Goal: Task Accomplishment & Management: Complete application form

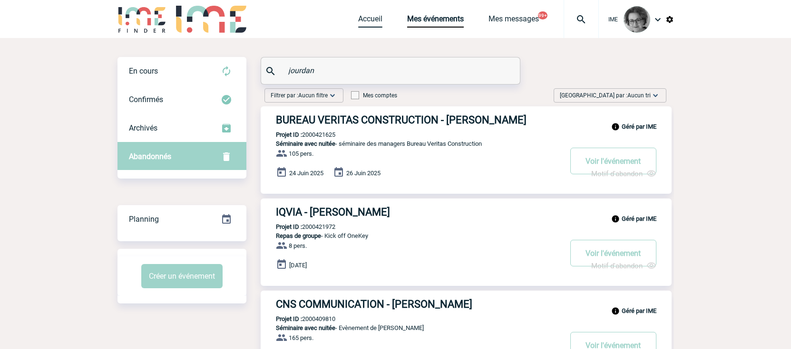
click at [360, 20] on link "Accueil" at bounding box center [370, 20] width 24 height 13
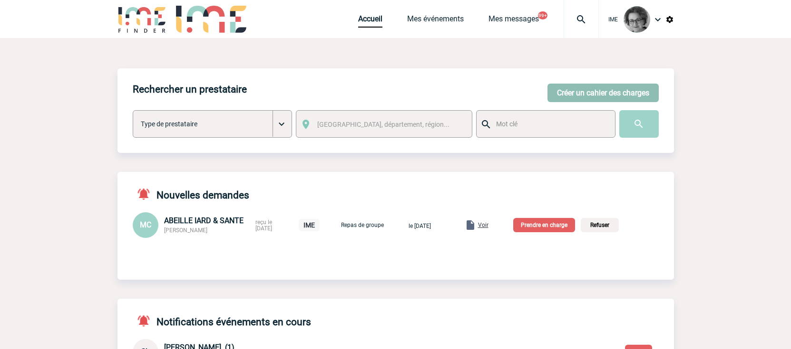
click at [623, 98] on button "Créer un cahier des charges" at bounding box center [602, 93] width 111 height 19
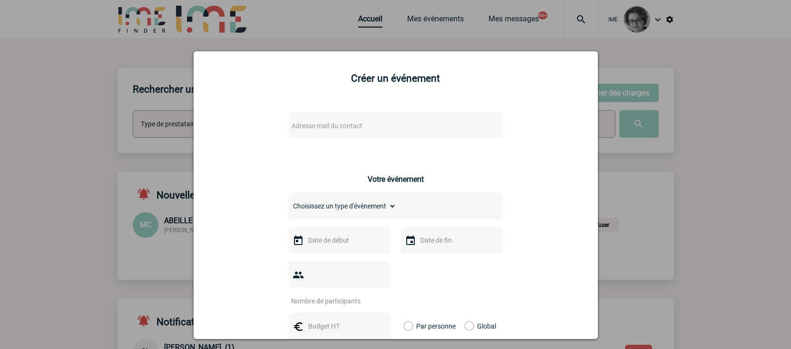
click at [412, 126] on span "Adresse mail du contact" at bounding box center [371, 125] width 166 height 13
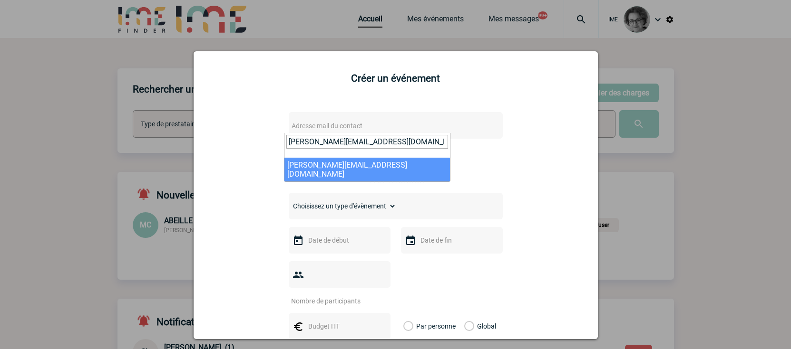
type input "sandrine.levacher@totalenergies.com"
select select "133181"
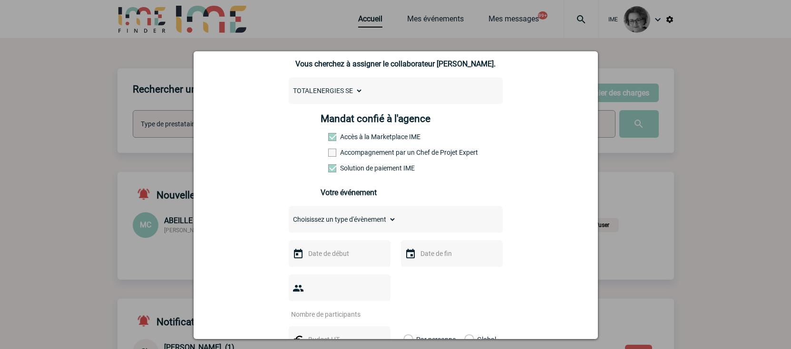
scroll to position [95, 0]
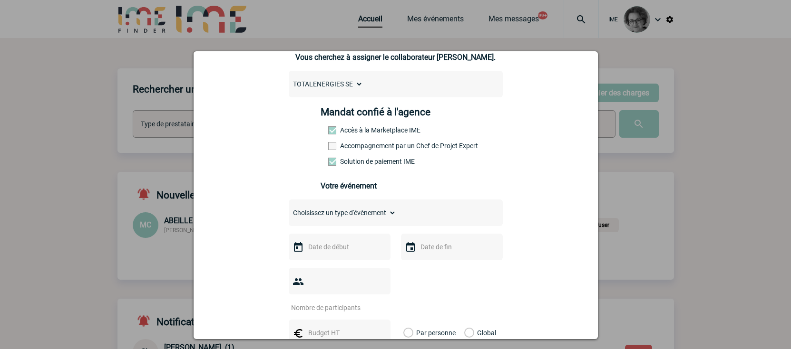
click at [356, 145] on label "Accompagnement par un Chef de Projet Expert" at bounding box center [349, 146] width 42 height 8
click at [0, 0] on input "Accompagnement par un Chef de Projet Expert" at bounding box center [0, 0] width 0 height 0
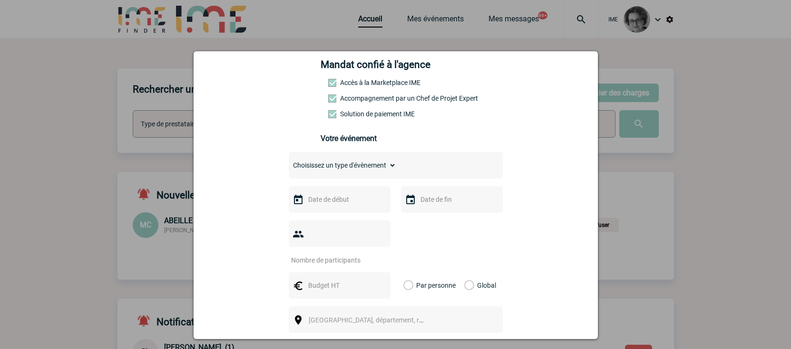
click at [343, 166] on select "Choisissez un type d'évènement Séminaire avec nuitée Séminaire sans nuitée Repa…" at bounding box center [342, 165] width 107 height 13
select select "2"
click at [289, 161] on select "Choisissez un type d'évènement Séminaire avec nuitée Séminaire sans nuitée Repa…" at bounding box center [342, 165] width 107 height 13
click at [332, 206] on input "text" at bounding box center [339, 200] width 66 height 12
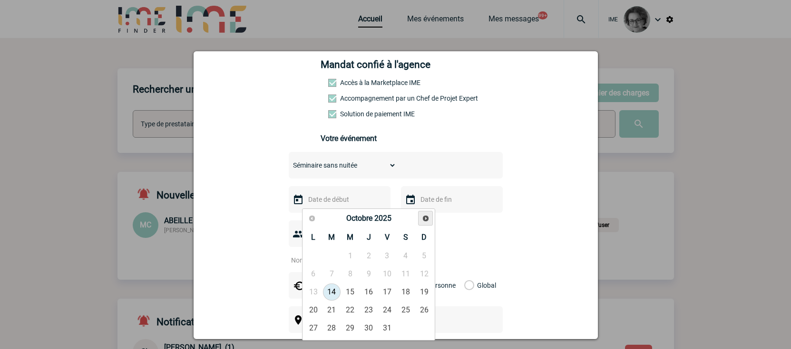
click at [428, 218] on span "Suivant" at bounding box center [426, 219] width 8 height 8
click at [428, 219] on span "Suivant" at bounding box center [426, 219] width 8 height 8
click at [332, 290] on link "16" at bounding box center [332, 292] width 18 height 17
type input "16-12-2025"
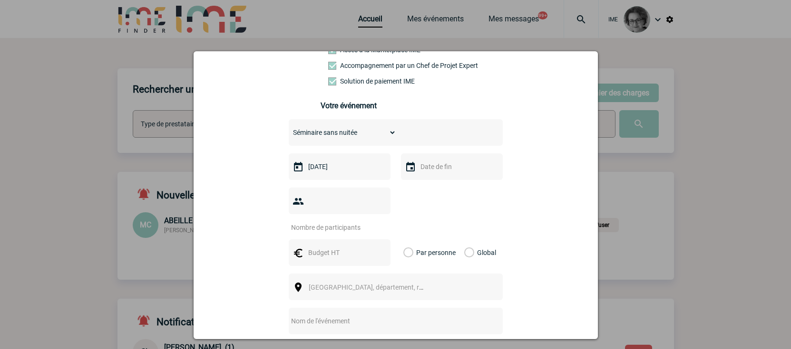
scroll to position [190, 0]
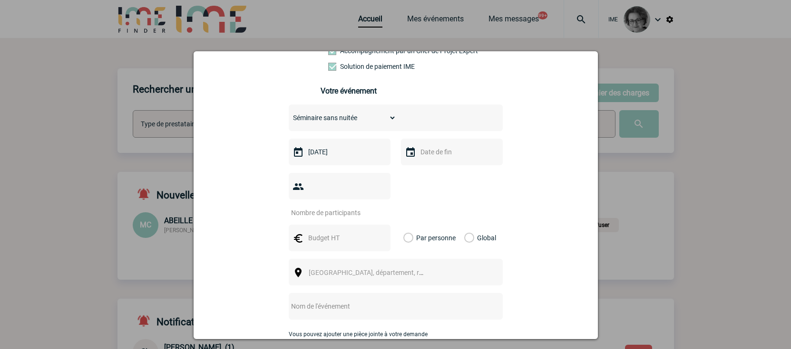
click at [353, 207] on input "number" at bounding box center [333, 213] width 89 height 12
type input "55"
click at [328, 232] on input "text" at bounding box center [339, 238] width 66 height 12
type input "4400"
click at [464, 225] on label "Global" at bounding box center [467, 238] width 6 height 27
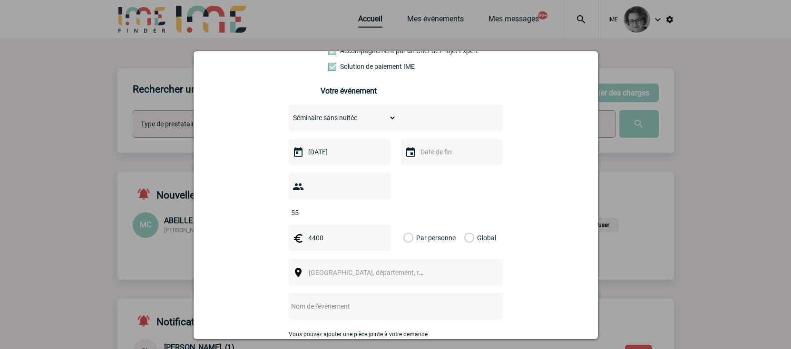
click at [0, 0] on input "Global" at bounding box center [0, 0] width 0 height 0
click at [422, 266] on span "Ville, département, région..." at bounding box center [370, 272] width 131 height 13
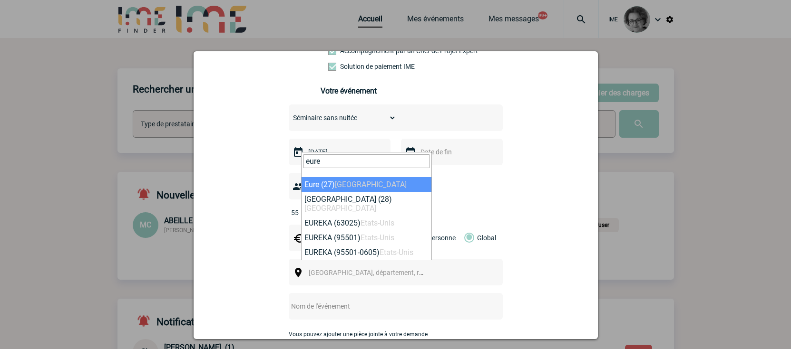
type input "eure"
select select "13303"
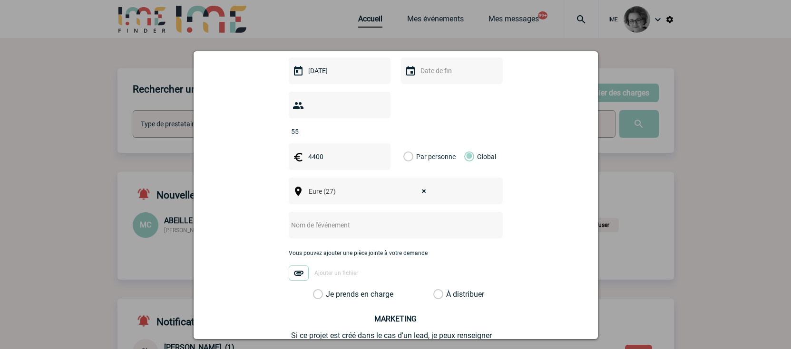
scroll to position [285, 0]
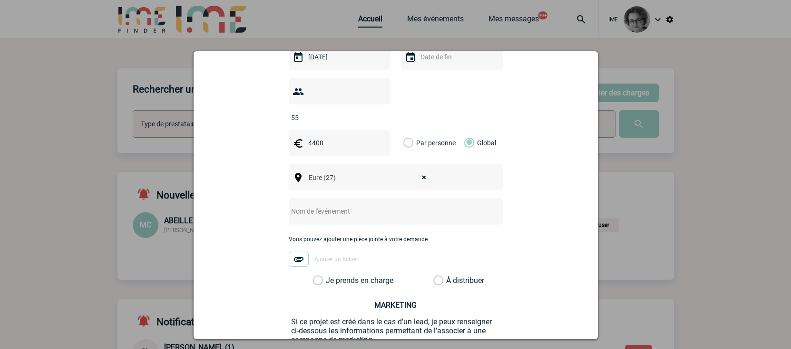
click at [370, 205] on input "text" at bounding box center [383, 211] width 189 height 12
type input "Journée exploitants"
click at [329, 276] on label "Je prends en charge" at bounding box center [321, 281] width 16 height 10
click at [0, 0] on input "Je prends en charge" at bounding box center [0, 0] width 0 height 0
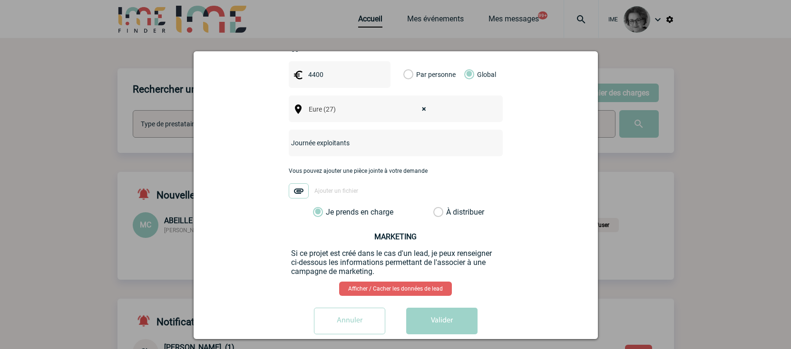
scroll to position [355, 0]
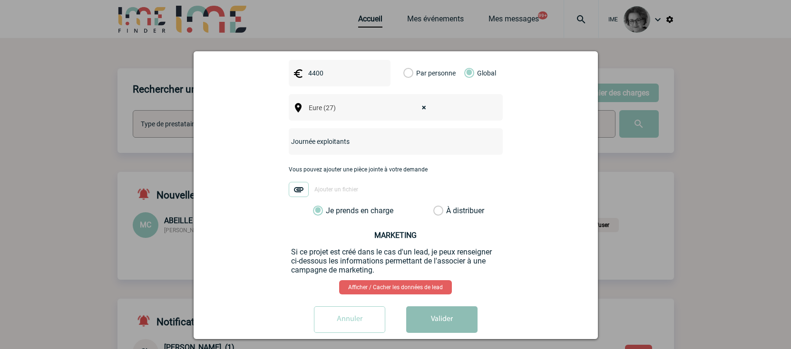
click at [428, 307] on button "Valider" at bounding box center [441, 320] width 71 height 27
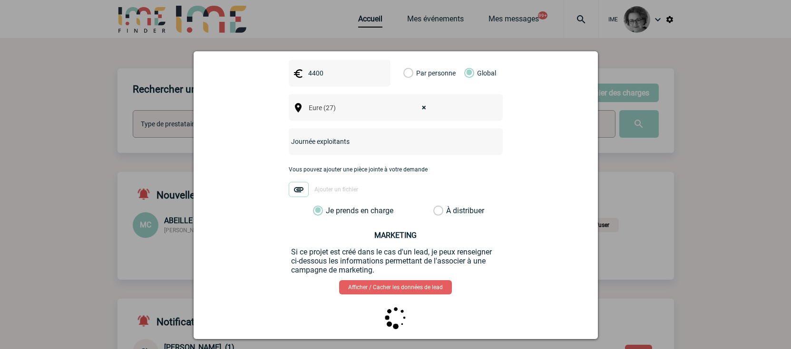
scroll to position [0, 0]
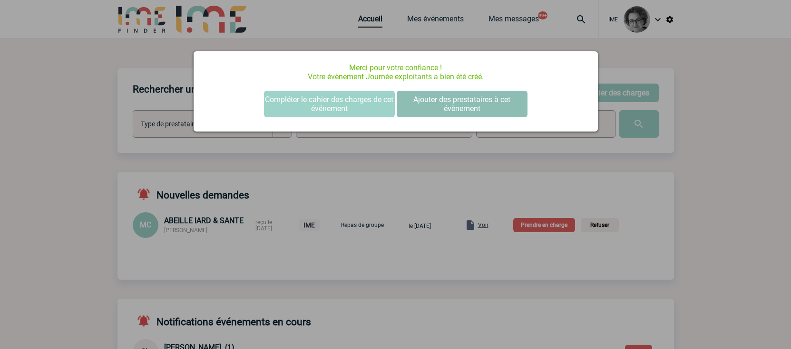
click at [438, 97] on button "Ajouter des prestataires à cet évènement" at bounding box center [462, 104] width 131 height 27
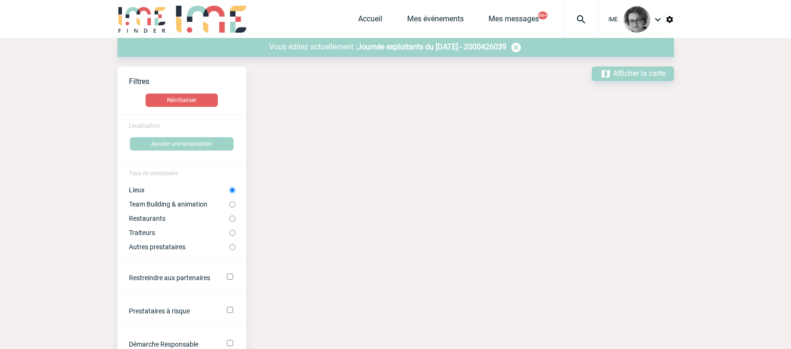
click at [394, 47] on span "Journée exploitants du 16 Décembre 2025 - 2000426039" at bounding box center [431, 46] width 149 height 9
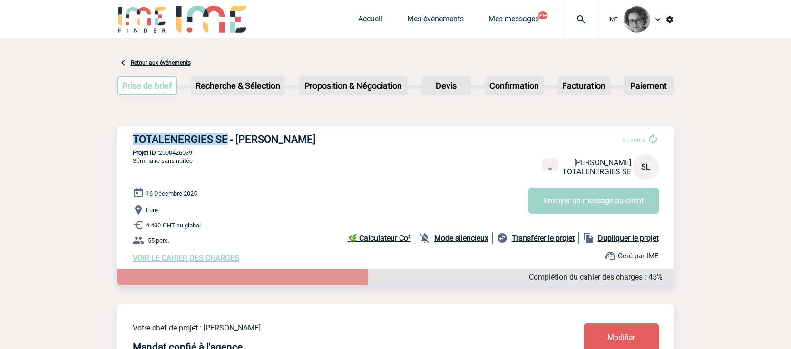
drag, startPoint x: 226, startPoint y: 141, endPoint x: 127, endPoint y: 145, distance: 99.0
click at [127, 145] on div "TOTALENERGIES SE - [PERSON_NAME] En cours [PERSON_NAME] TOTALENERGIES SE SL Env…" at bounding box center [395, 198] width 556 height 145
copy h3 "TOTALENERGIES SE"
drag, startPoint x: 196, startPoint y: 154, endPoint x: 162, endPoint y: 158, distance: 34.4
click at [162, 158] on div "TOTALENERGIES SE - [PERSON_NAME] En cours [PERSON_NAME] TOTALENERGIES SE SL Env…" at bounding box center [395, 198] width 556 height 145
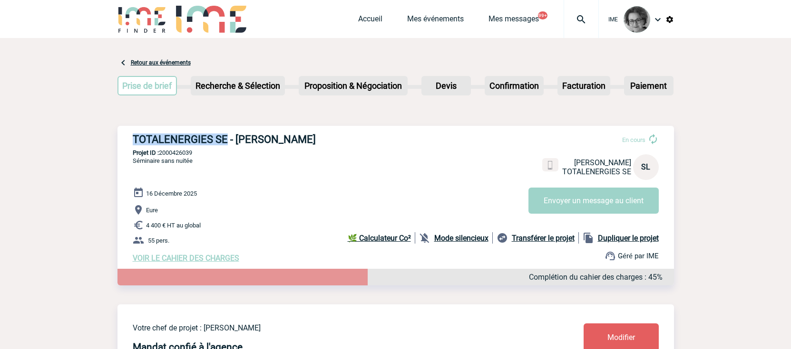
copy p "2000426039"
